Goal: Transaction & Acquisition: Book appointment/travel/reservation

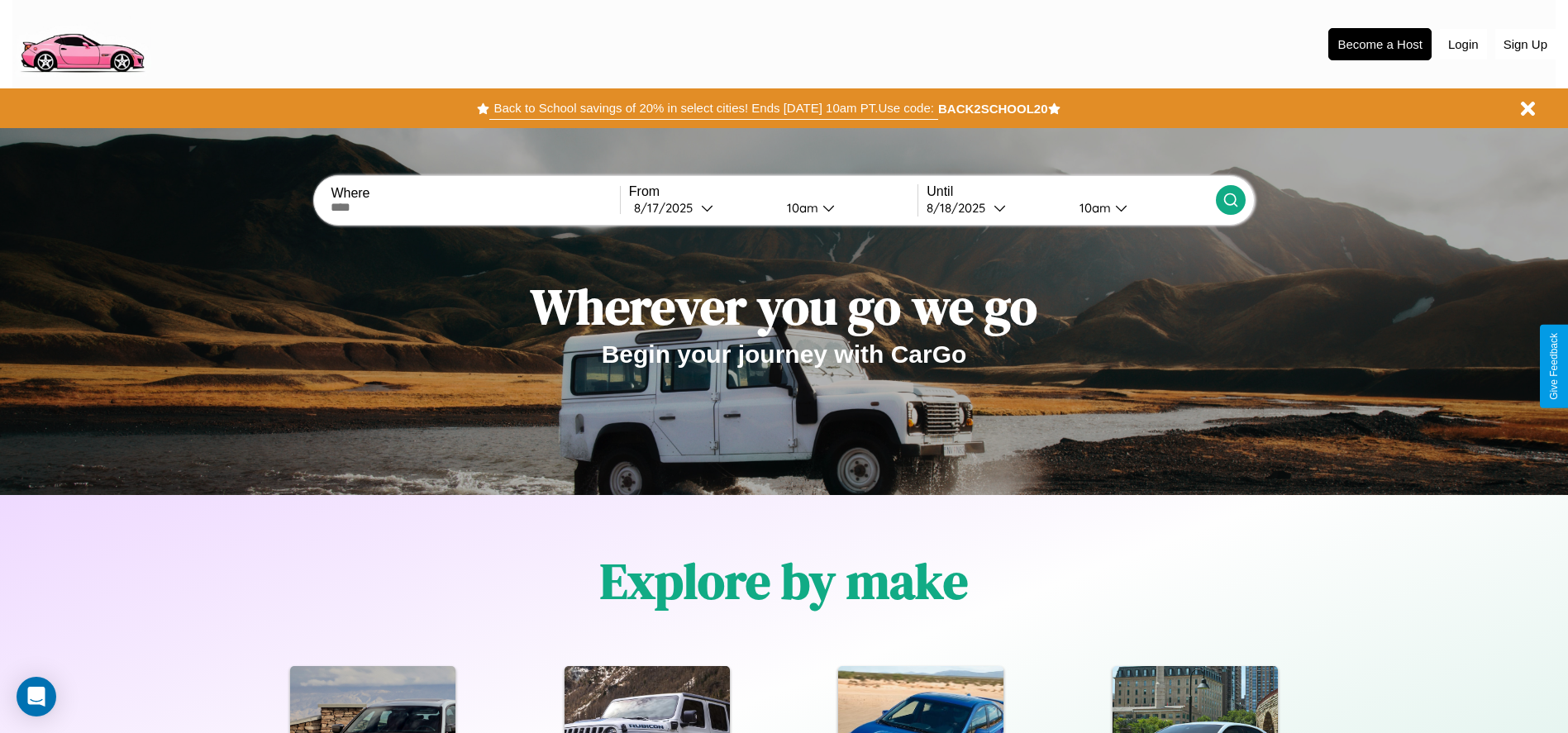
click at [713, 108] on button "Back to School savings of 20% in select cities! Ends [DATE] 10am PT. Use code:" at bounding box center [713, 107] width 448 height 23
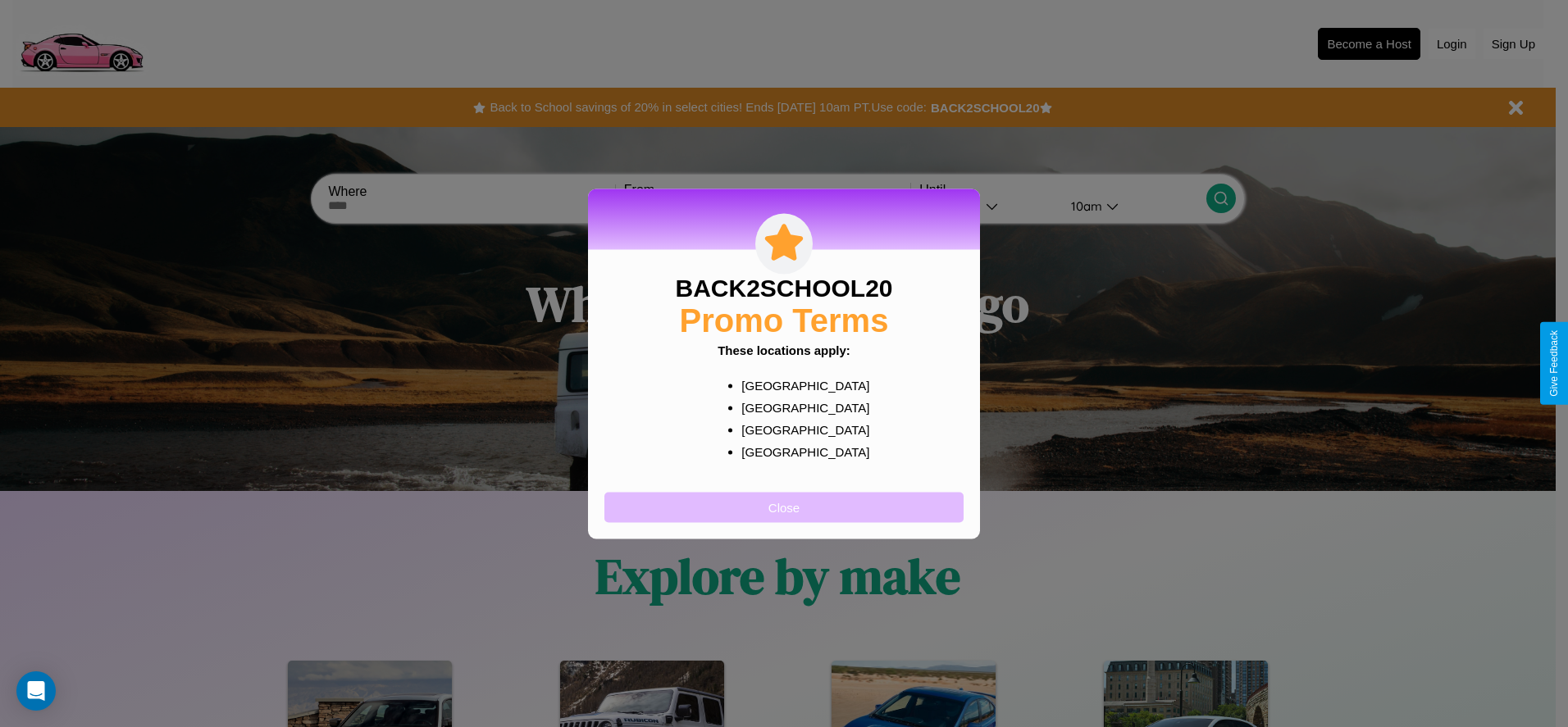
click at [784, 507] on button "Close" at bounding box center [784, 507] width 359 height 30
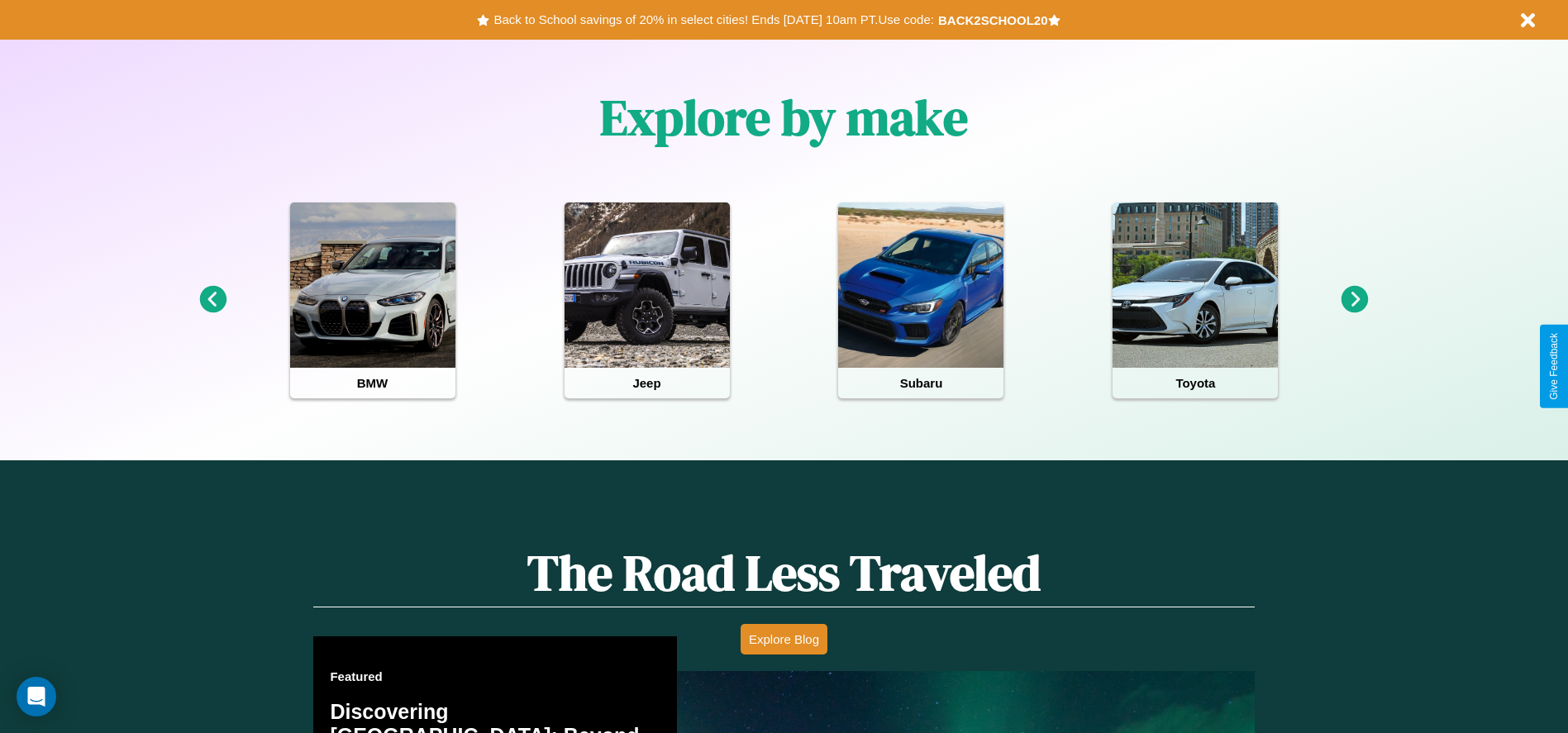
scroll to position [2000, 0]
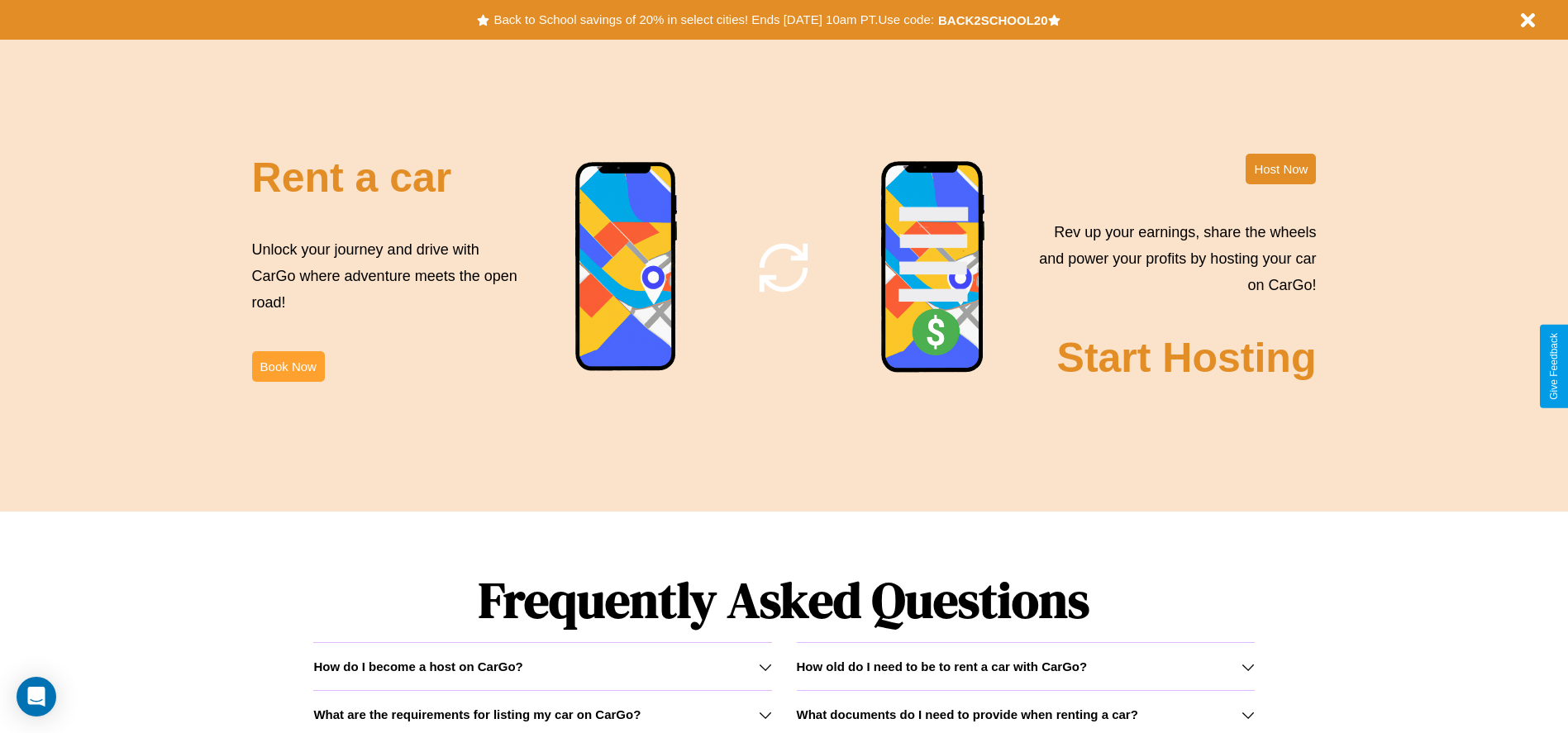
click at [288, 366] on button "Book Now" at bounding box center [288, 366] width 72 height 31
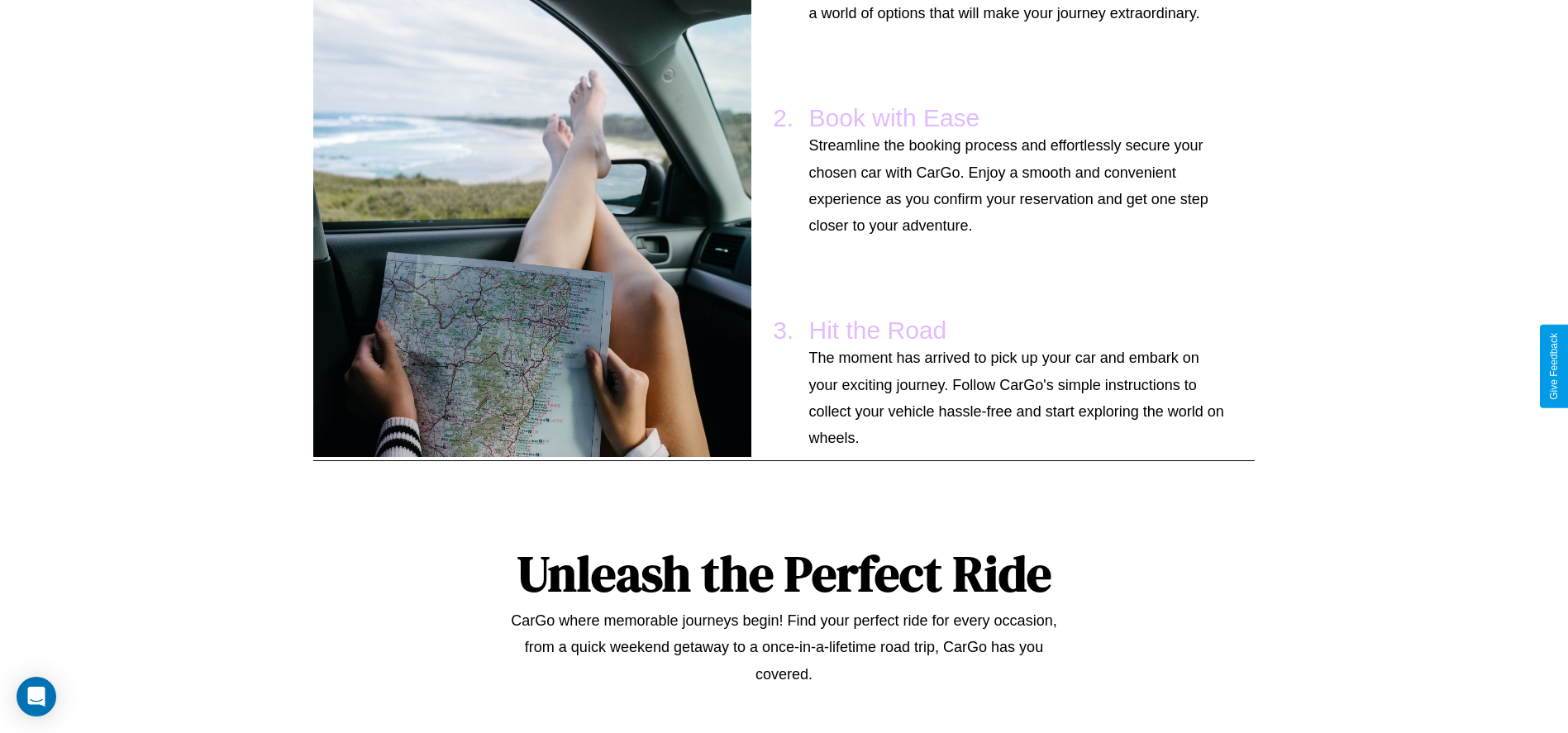
scroll to position [890, 0]
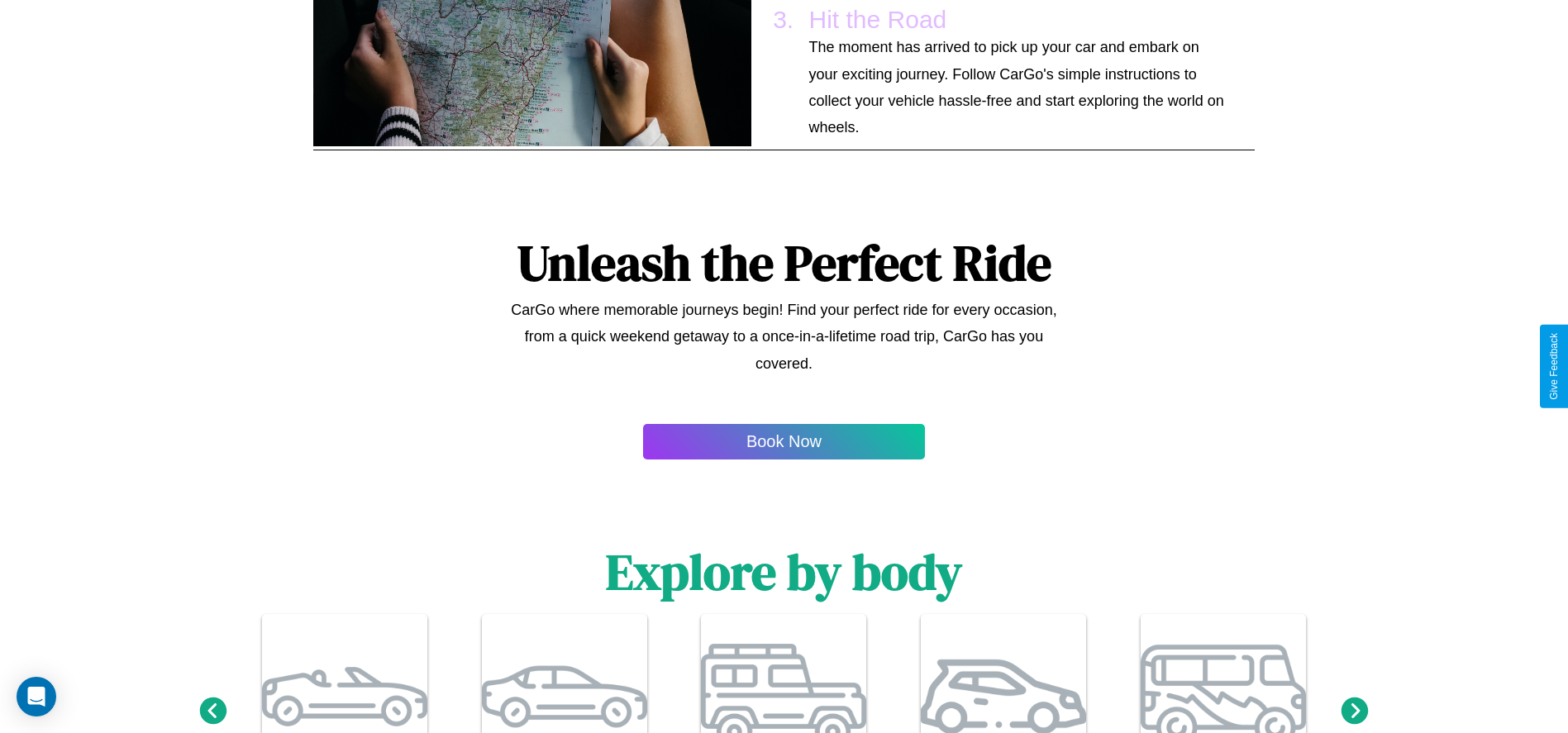
type input "*******"
